Goal: Task Accomplishment & Management: Manage account settings

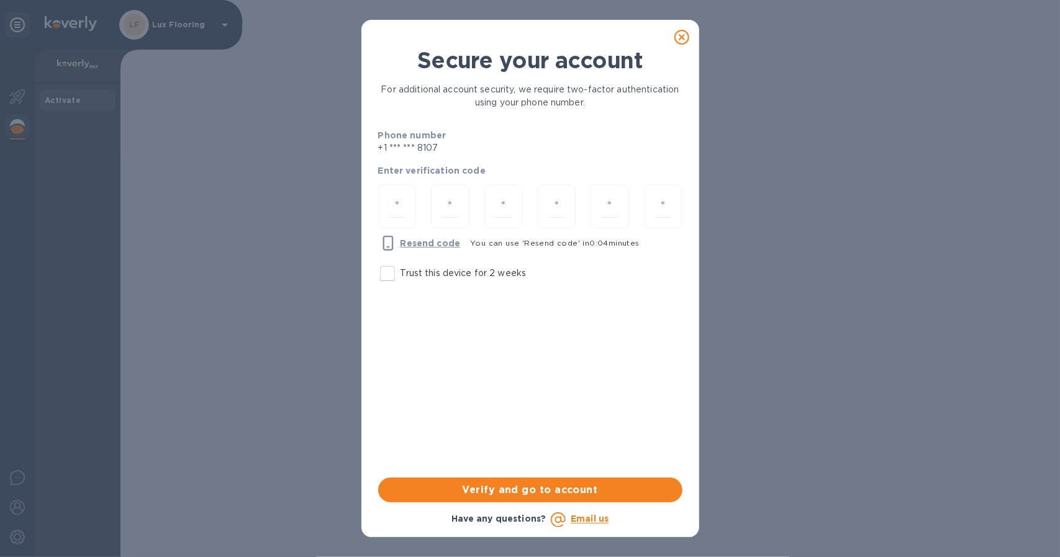
click at [682, 40] on icon at bounding box center [681, 37] width 15 height 15
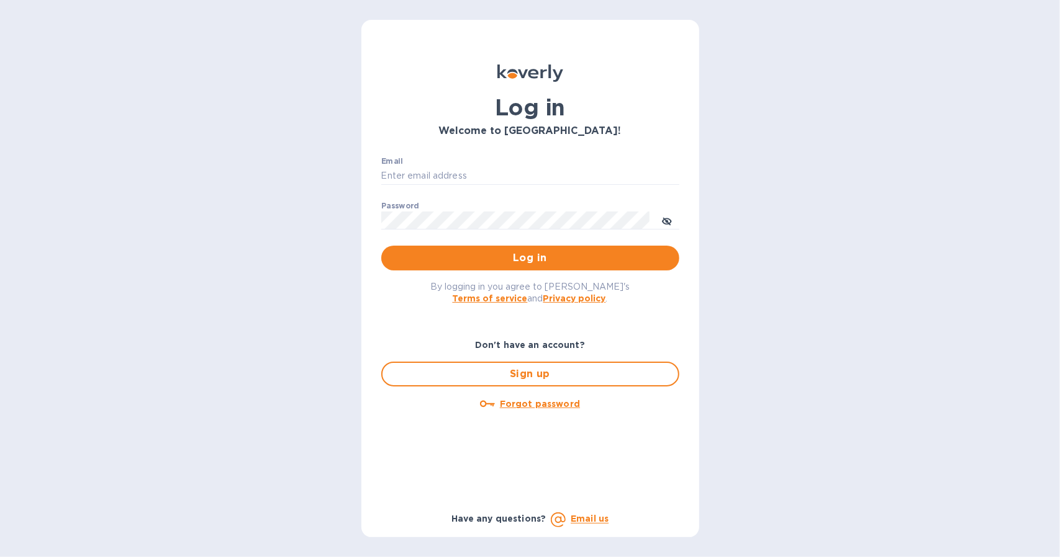
type input "[EMAIL_ADDRESS][DOMAIN_NAME]"
